Goal: Task Accomplishment & Management: Use online tool/utility

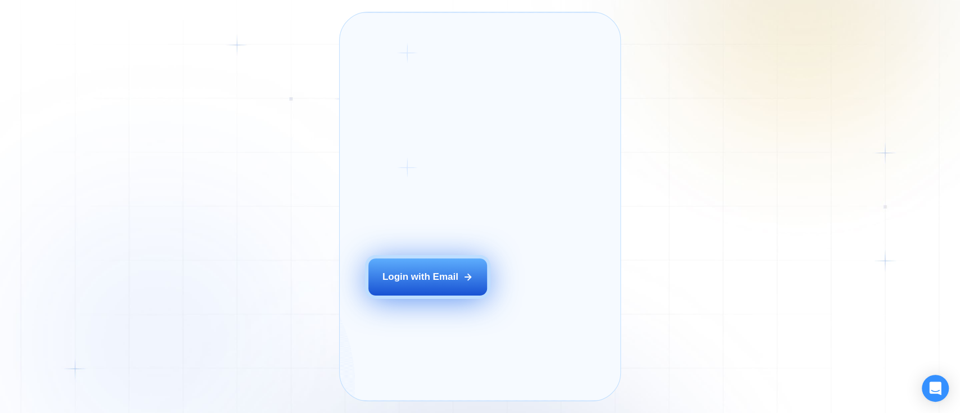
click at [398, 283] on div "Login with Email" at bounding box center [420, 276] width 76 height 13
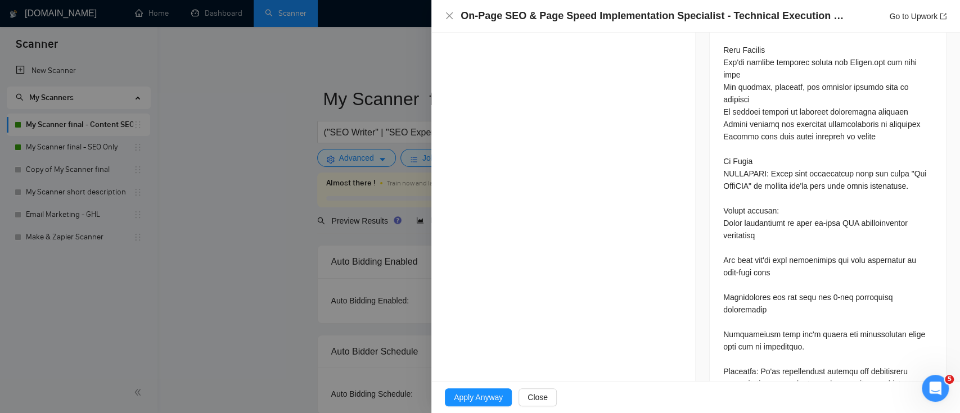
scroll to position [1092, 0]
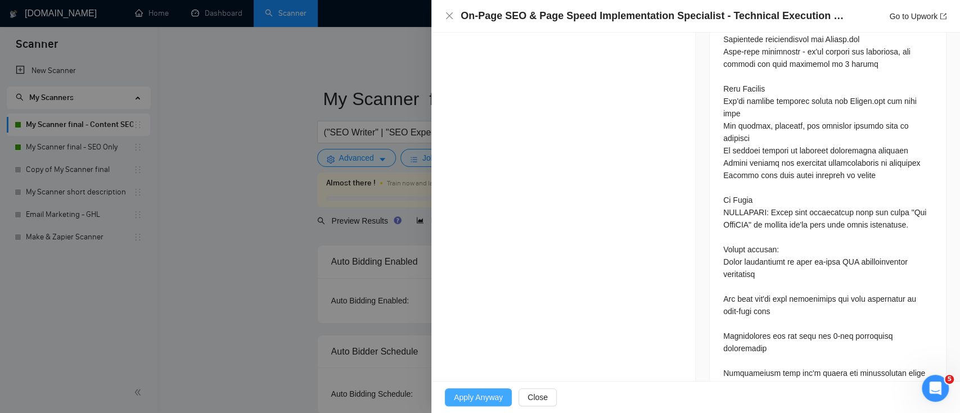
click at [481, 398] on span "Apply Anyway" at bounding box center [478, 397] width 49 height 12
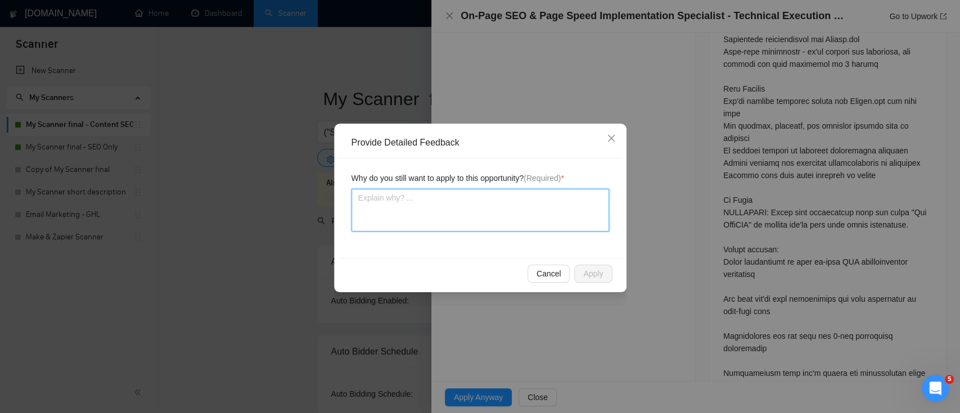
click at [529, 225] on textarea at bounding box center [480, 210] width 258 height 43
type textarea "T"
type textarea "Th"
type textarea "Thi"
type textarea "This"
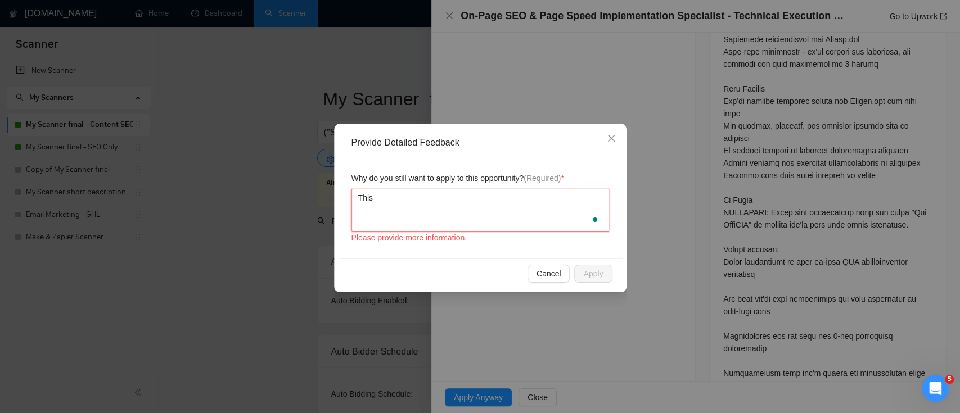
type textarea "This"
type textarea "This m"
type textarea "This ma"
type textarea "This mat"
type textarea "This matc"
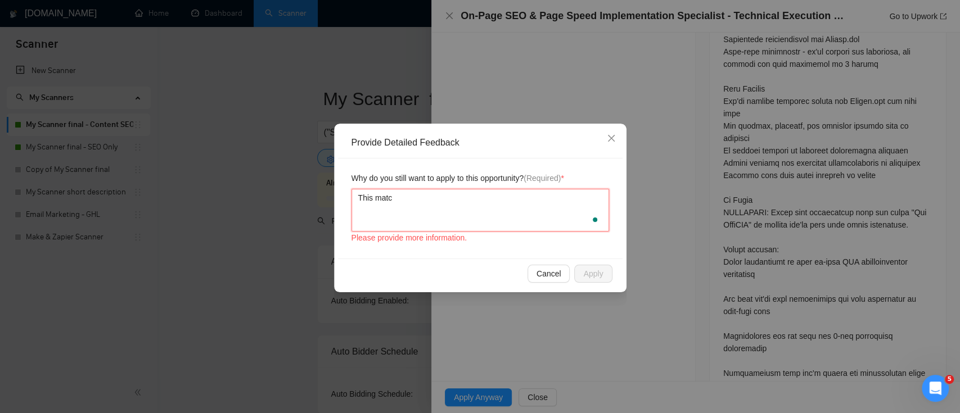
type textarea "This match"
type textarea "This matche"
type textarea "This matches"
type textarea "This matches m"
type textarea "This matches my"
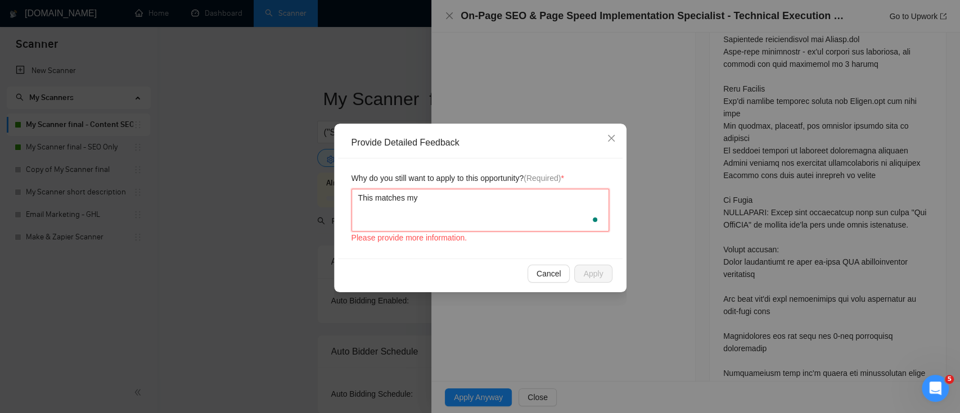
type textarea "This matches my s"
type textarea "This matches my sk"
type textarea "This matches my ski"
type textarea "This matches my skil"
type textarea "This matches my skill"
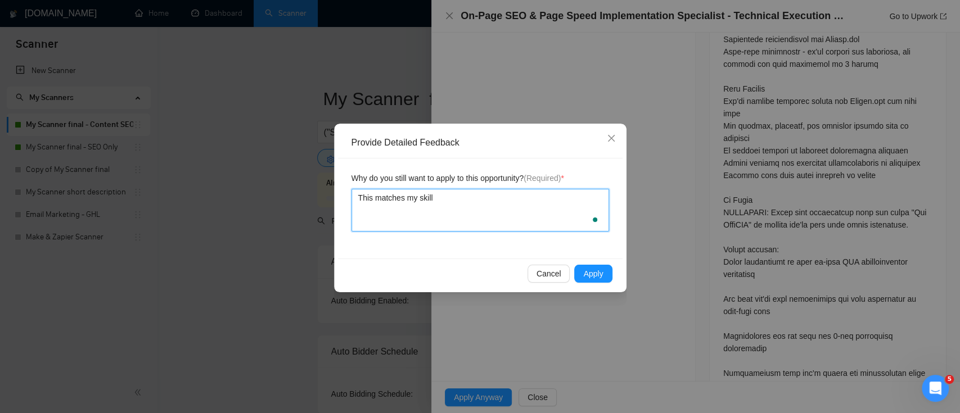
type textarea "This matches my skills"
type textarea "This matches my skillse"
type textarea "This matches my skillset"
type textarea "This matches my skillset."
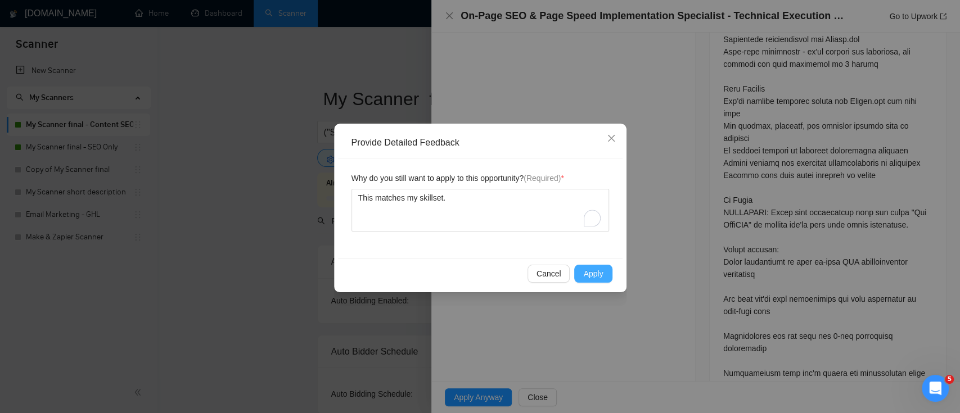
click at [605, 270] on button "Apply" at bounding box center [593, 274] width 38 height 18
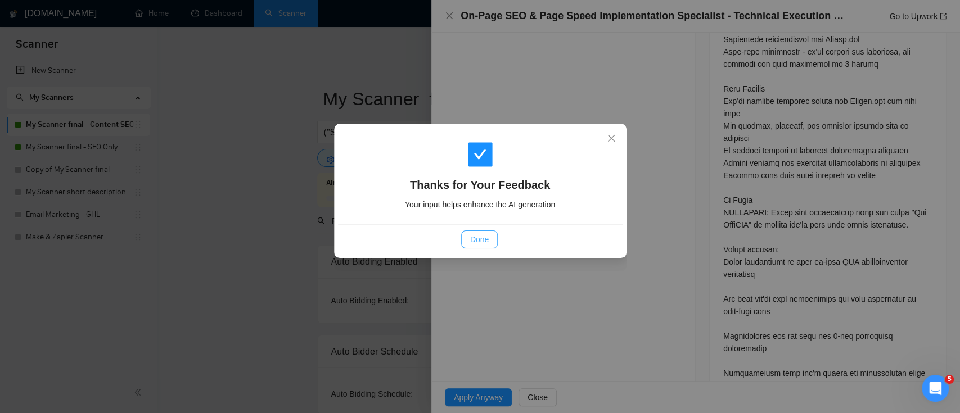
click at [490, 241] on button "Done" at bounding box center [479, 240] width 37 height 18
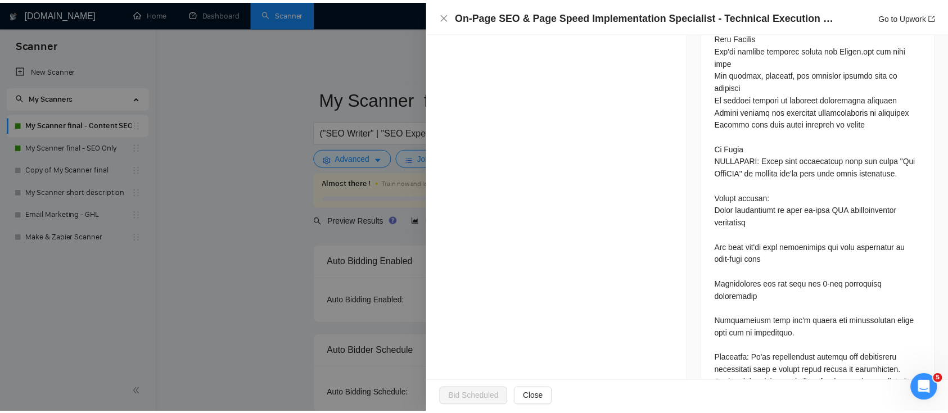
scroll to position [1242, 0]
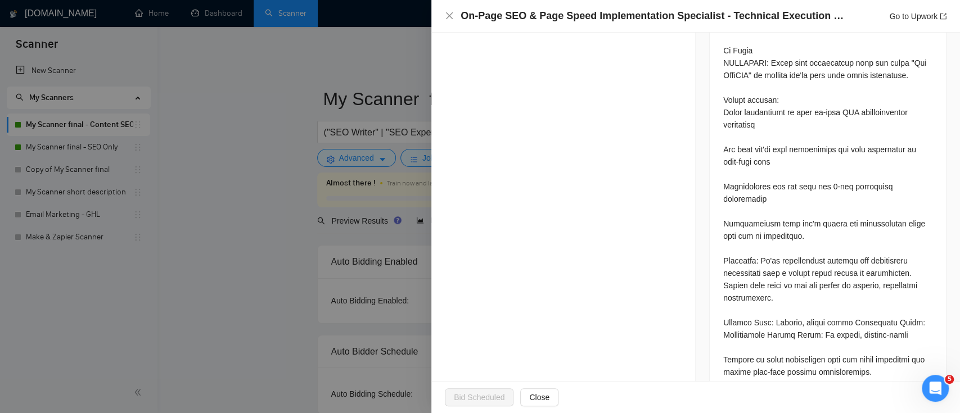
click at [249, 228] on div at bounding box center [480, 206] width 960 height 413
